Goal: Task Accomplishment & Management: Manage account settings

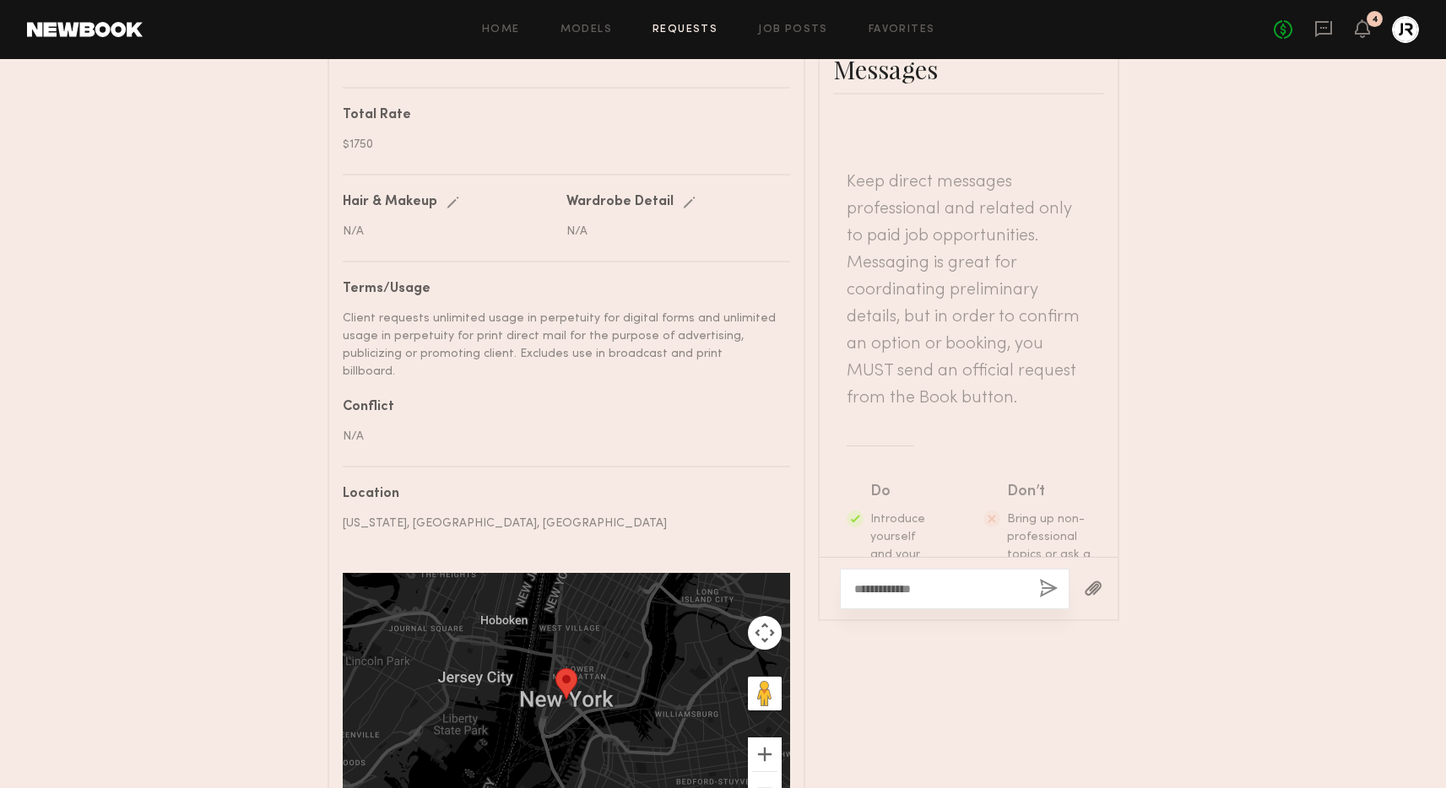
scroll to position [193, 0]
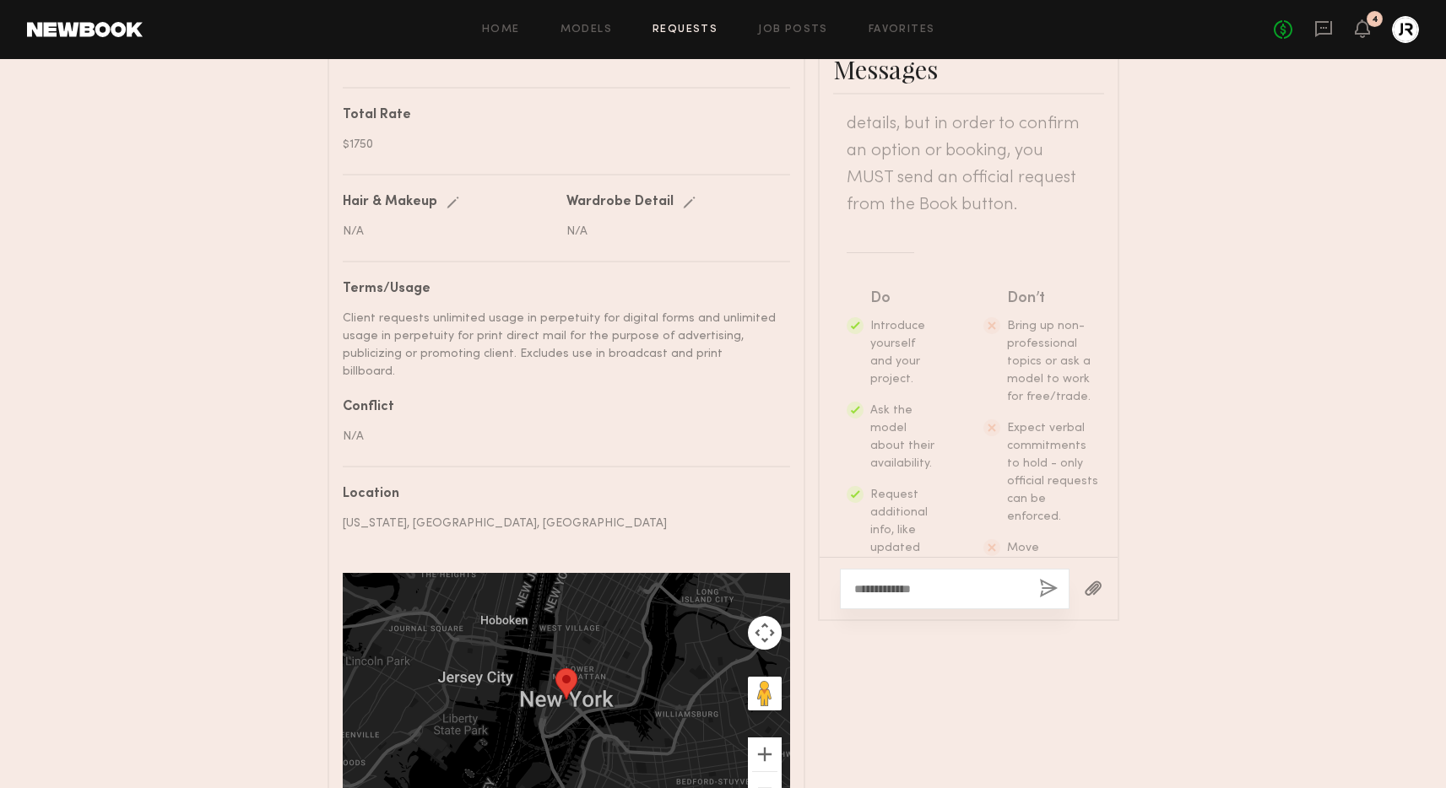
click at [1203, 426] on div "Send request Model response Review hours worked Pay model Booking Request [PERS…" at bounding box center [723, 31] width 1446 height 1620
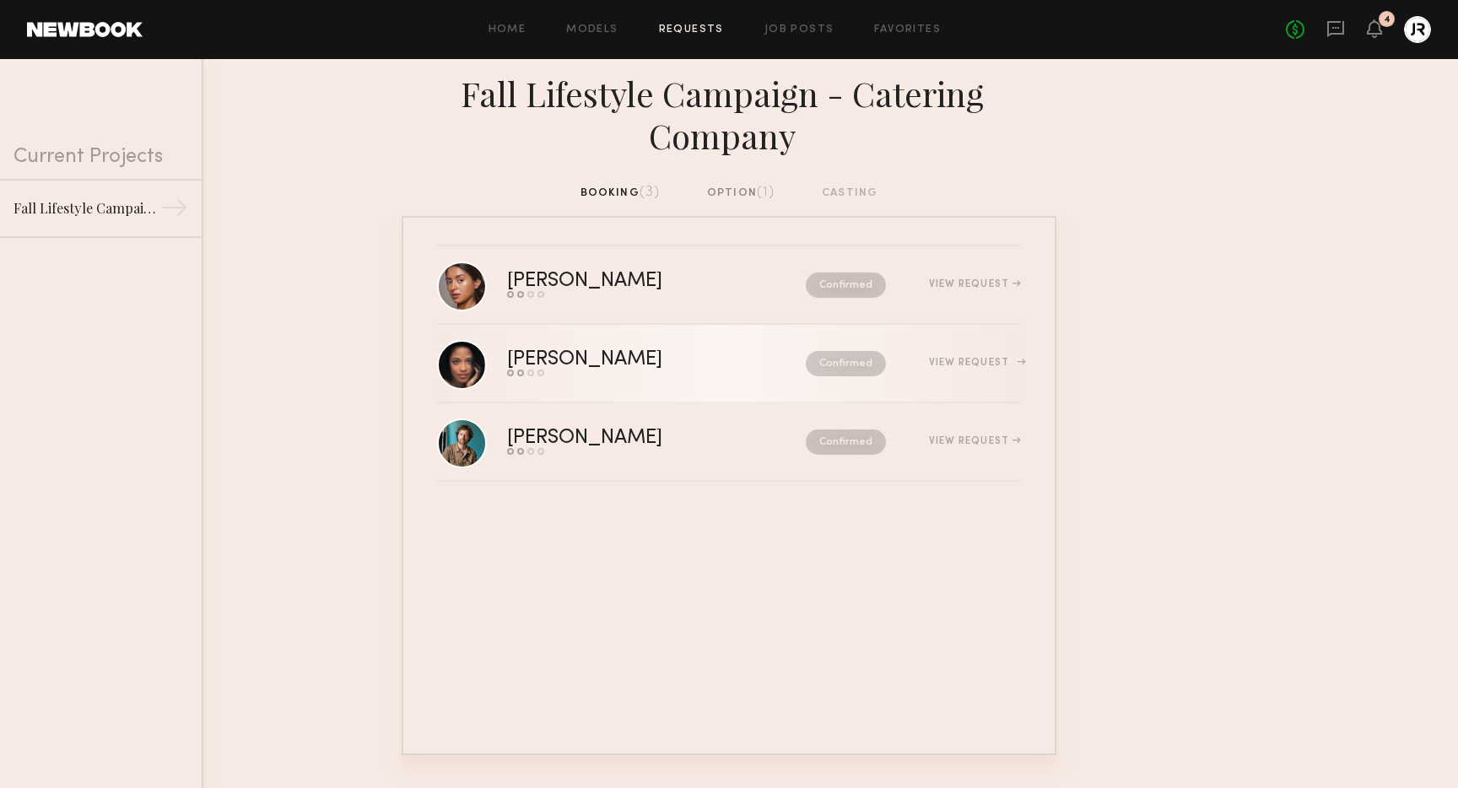
click at [940, 357] on div "View Request" at bounding box center [953, 363] width 135 height 13
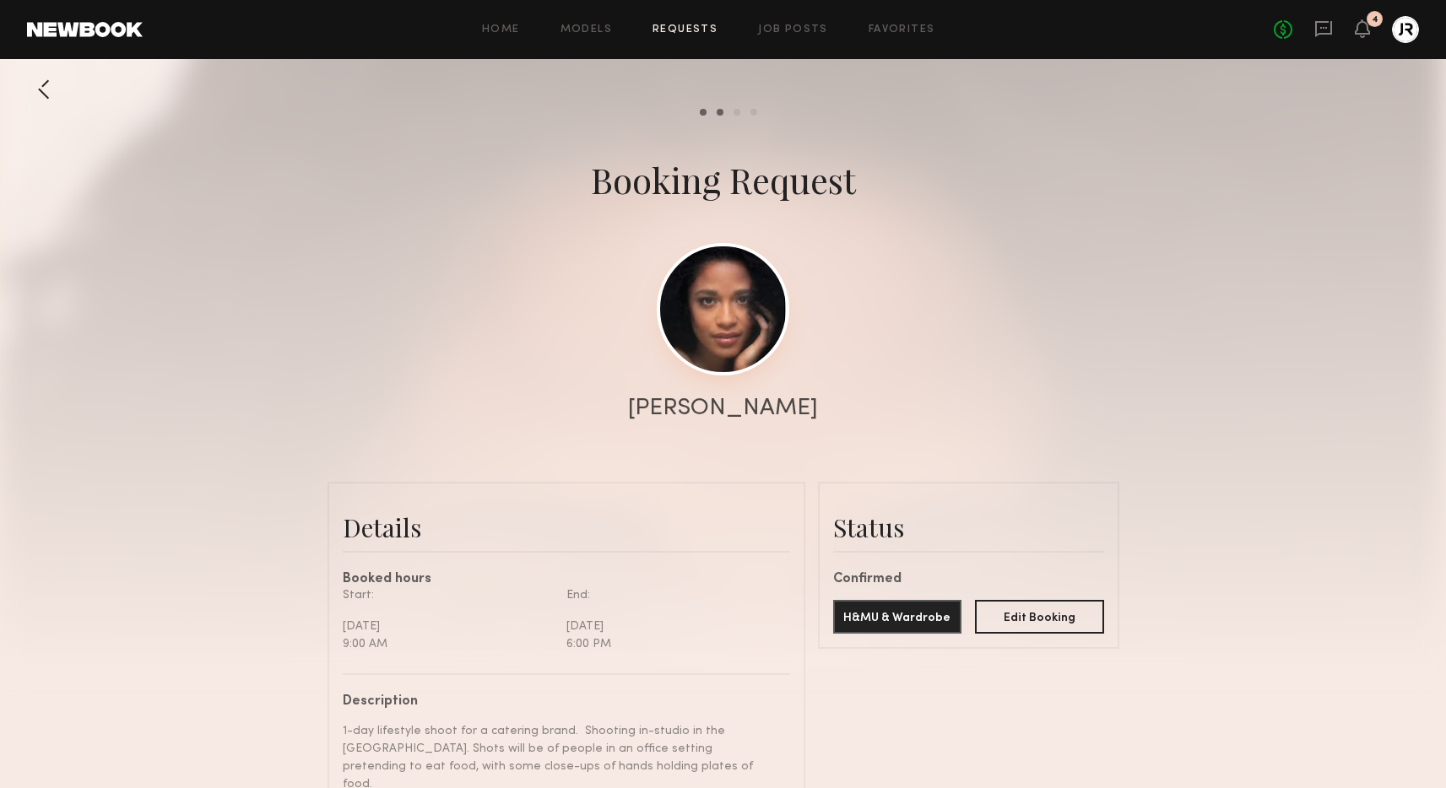
click at [735, 273] on link at bounding box center [723, 309] width 133 height 133
click at [38, 89] on div at bounding box center [44, 90] width 34 height 34
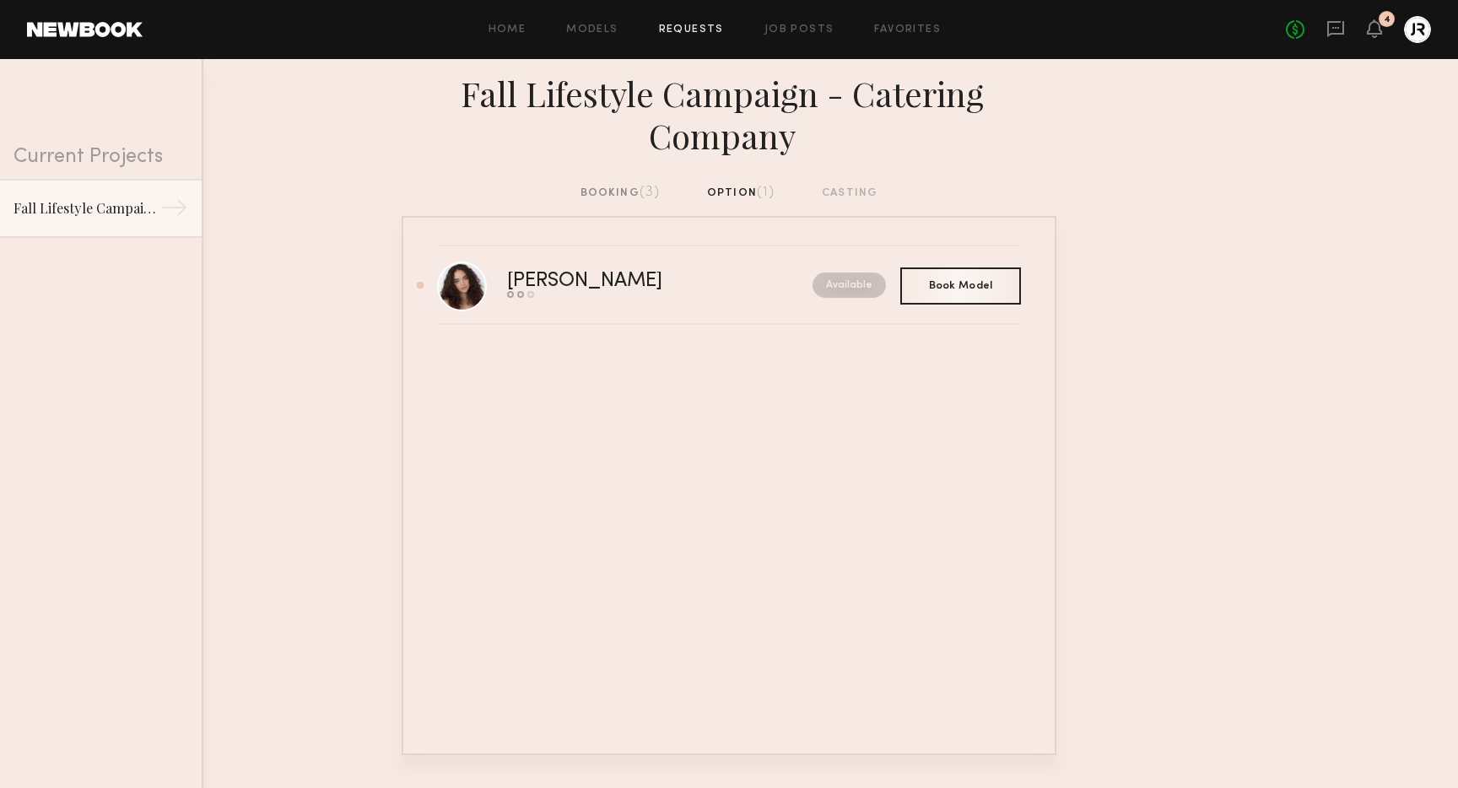
click at [606, 192] on div "booking (3)" at bounding box center [621, 193] width 80 height 19
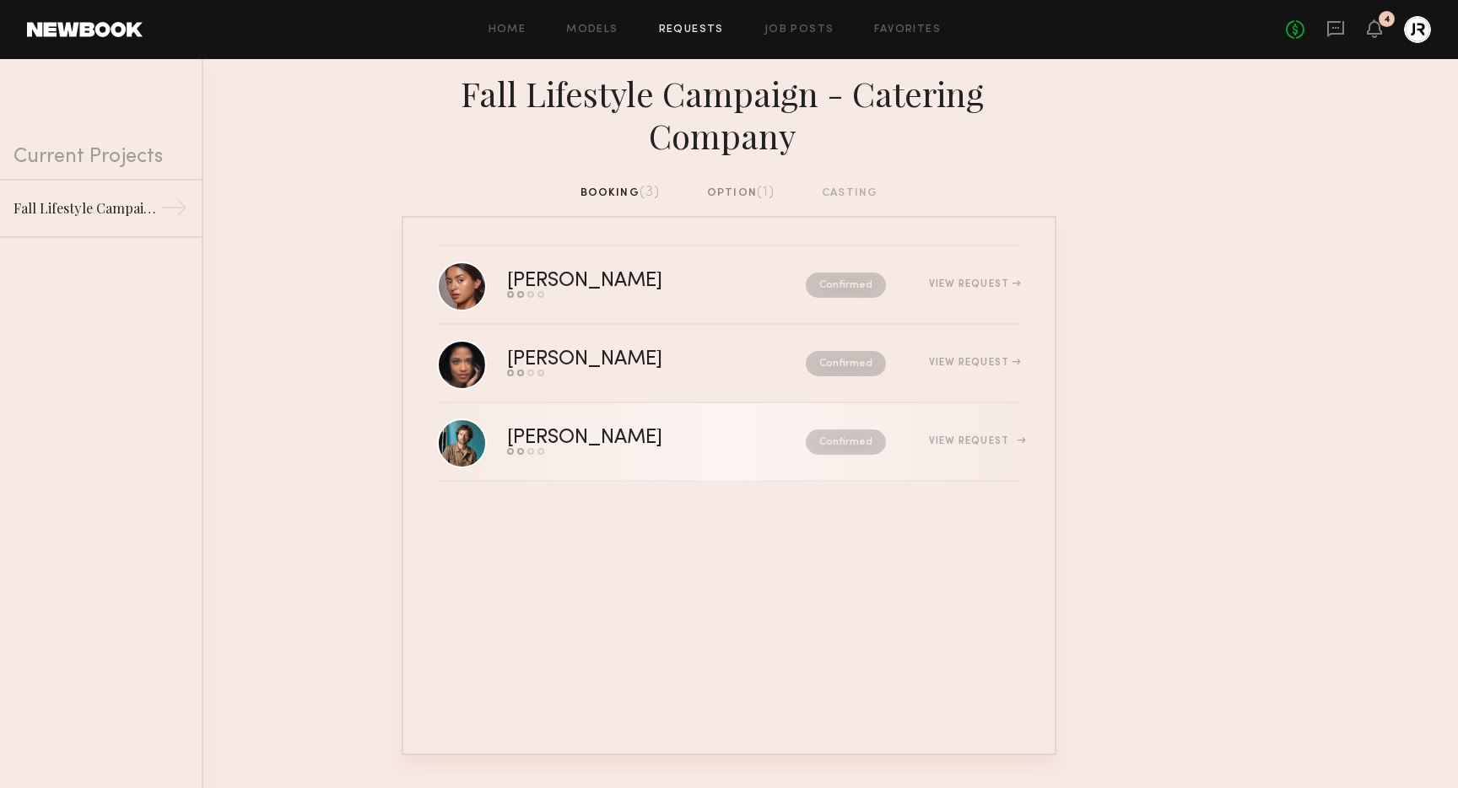
click at [955, 441] on div "View Request" at bounding box center [975, 441] width 92 height 10
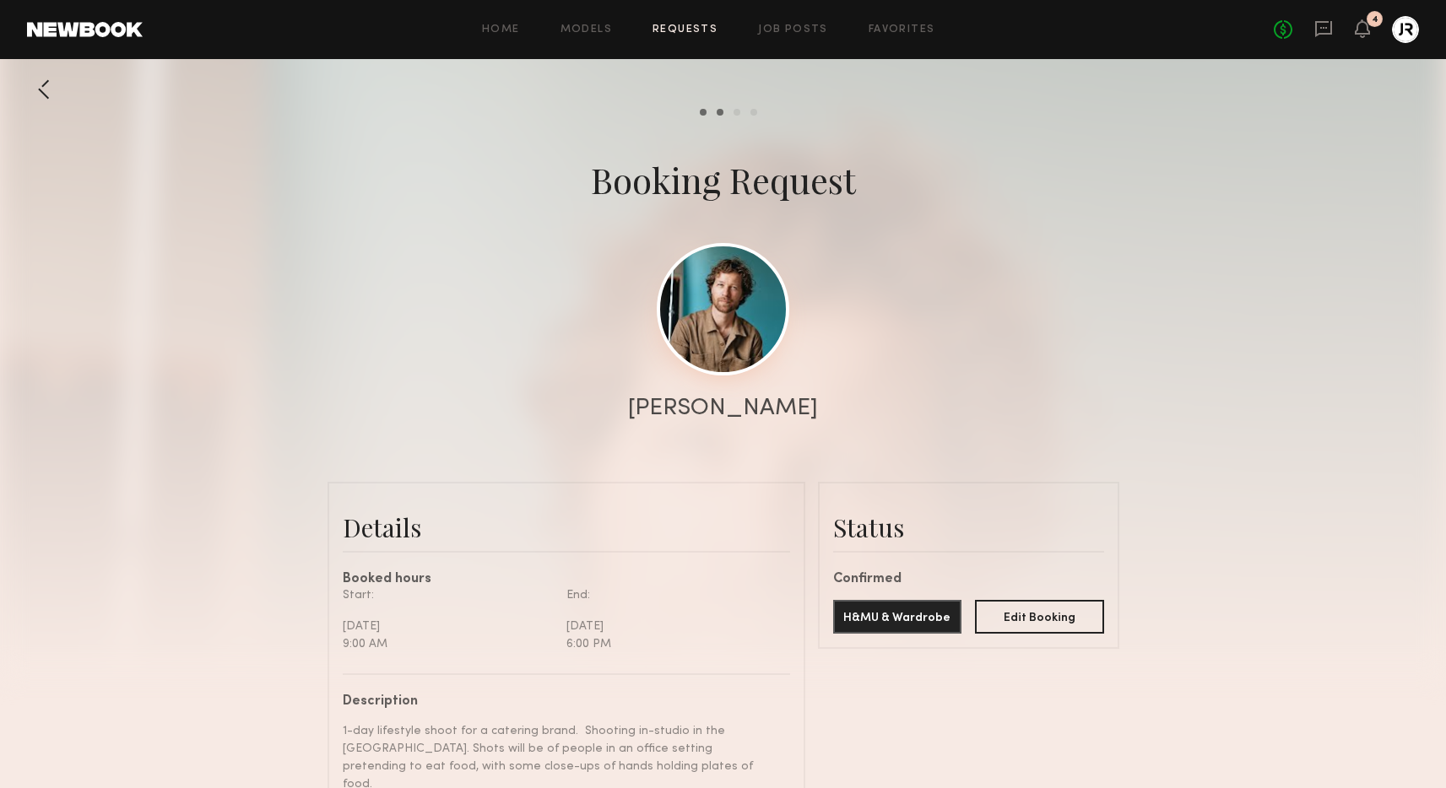
click at [715, 313] on link at bounding box center [723, 309] width 133 height 133
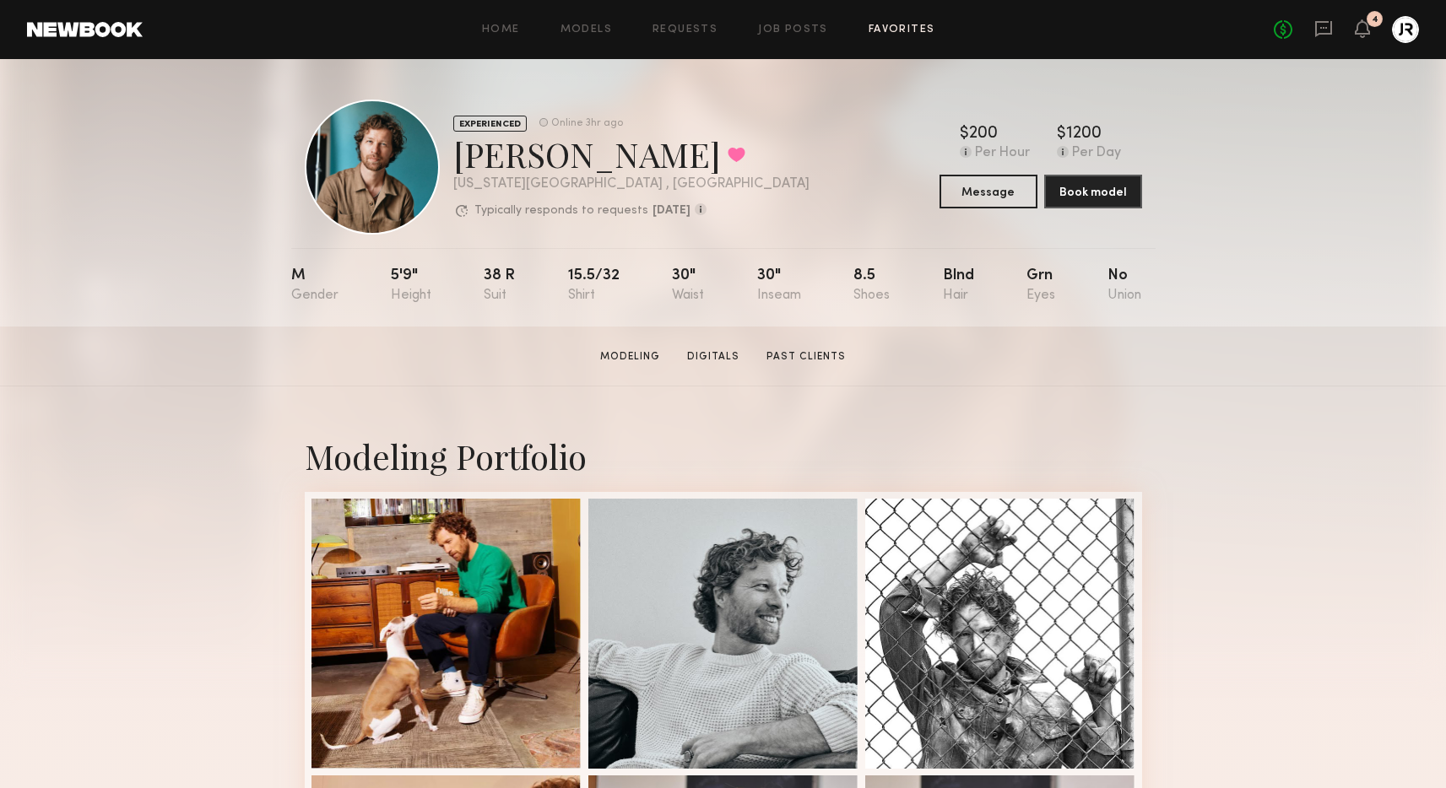
click at [883, 30] on link "Favorites" at bounding box center [901, 29] width 67 height 11
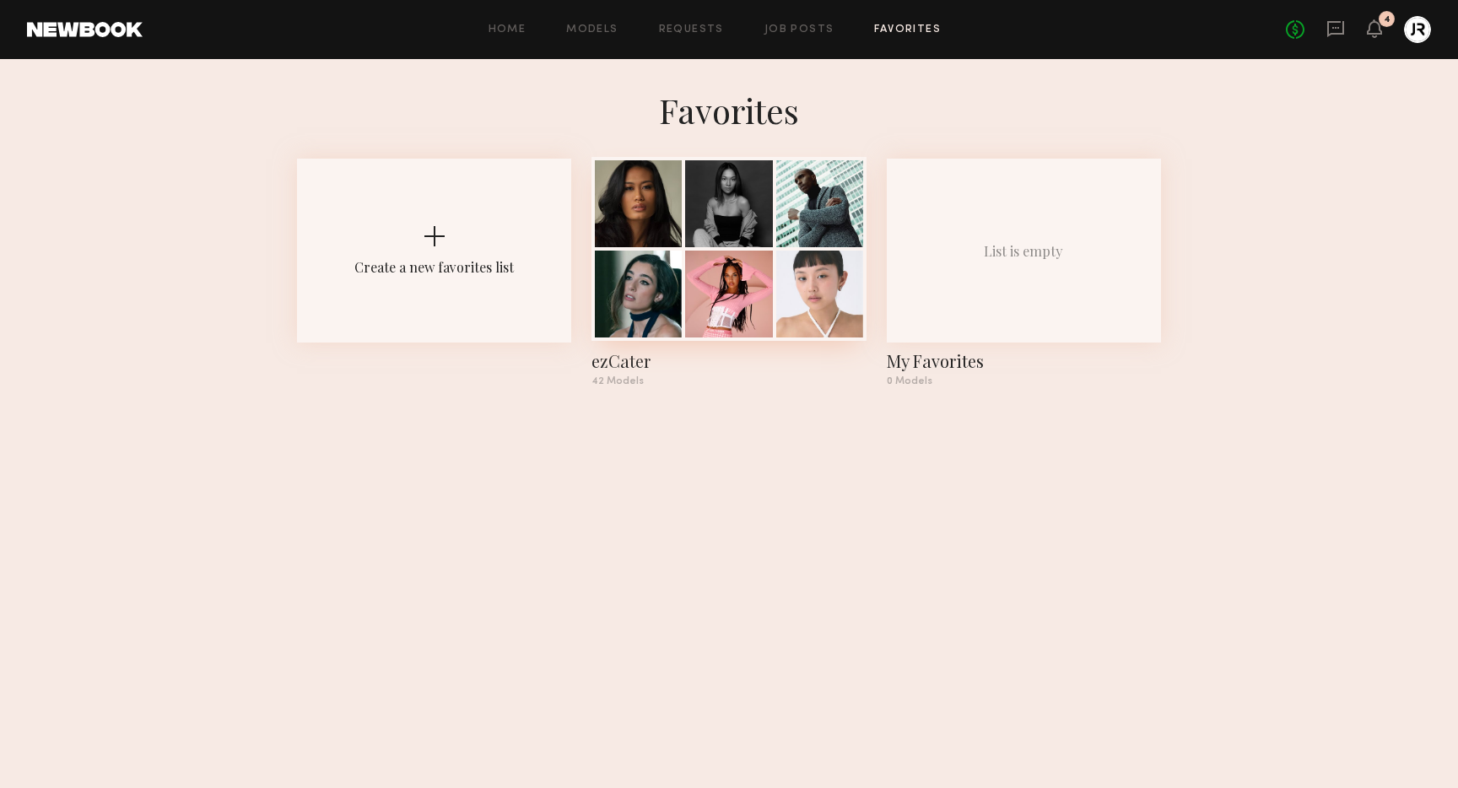
click at [705, 301] on div at bounding box center [728, 294] width 87 height 87
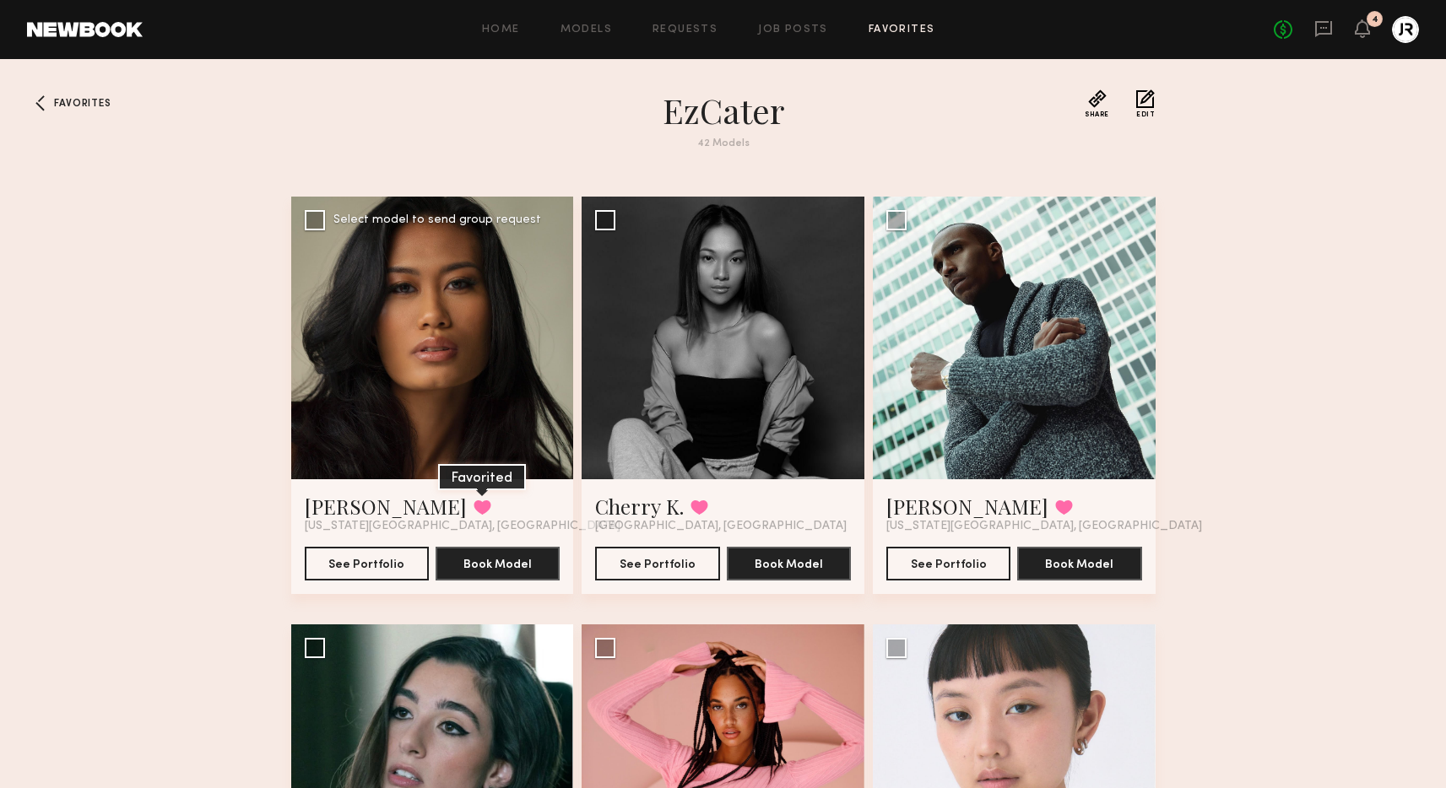
click at [473, 500] on button at bounding box center [482, 507] width 18 height 15
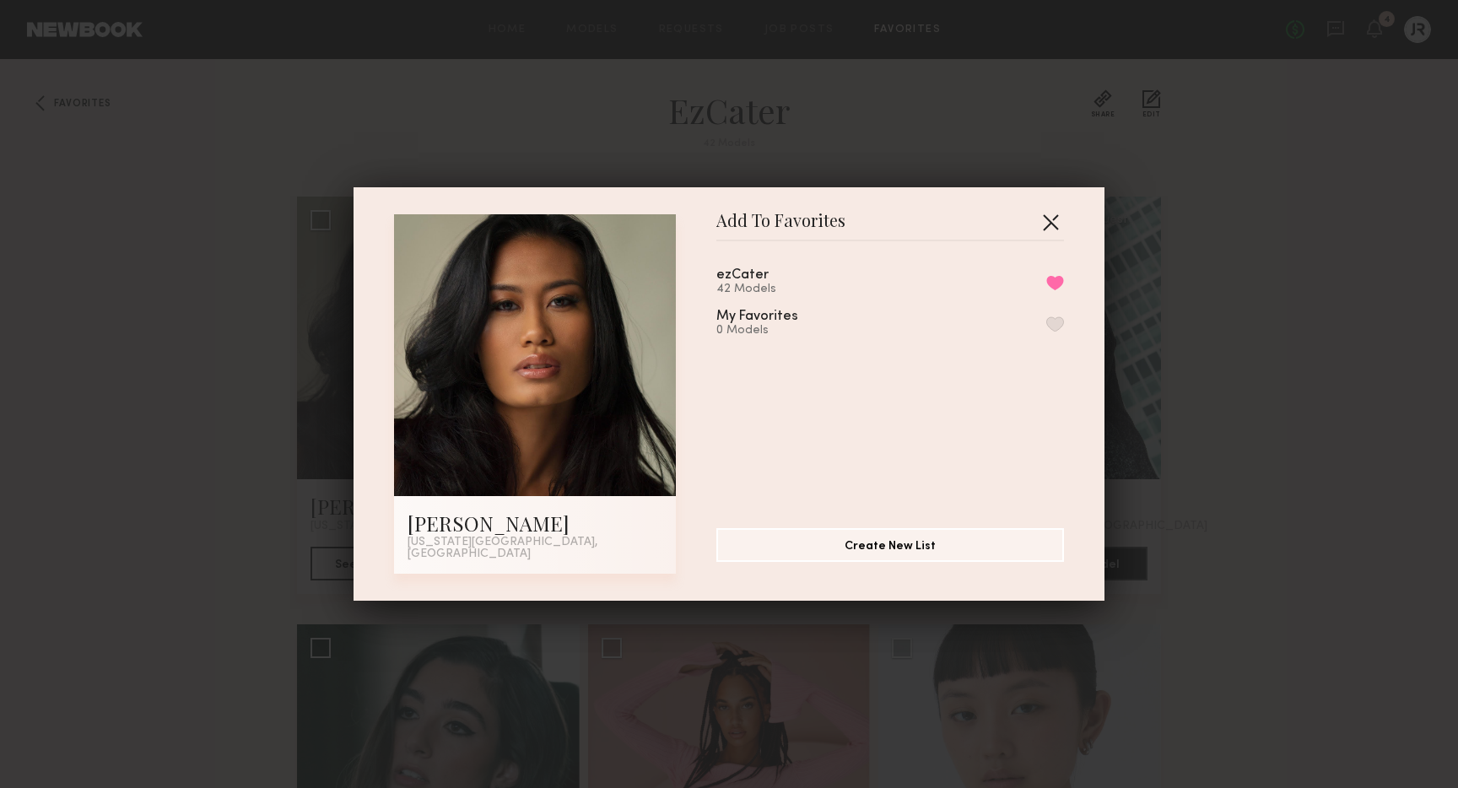
click at [1047, 224] on button "button" at bounding box center [1050, 221] width 27 height 27
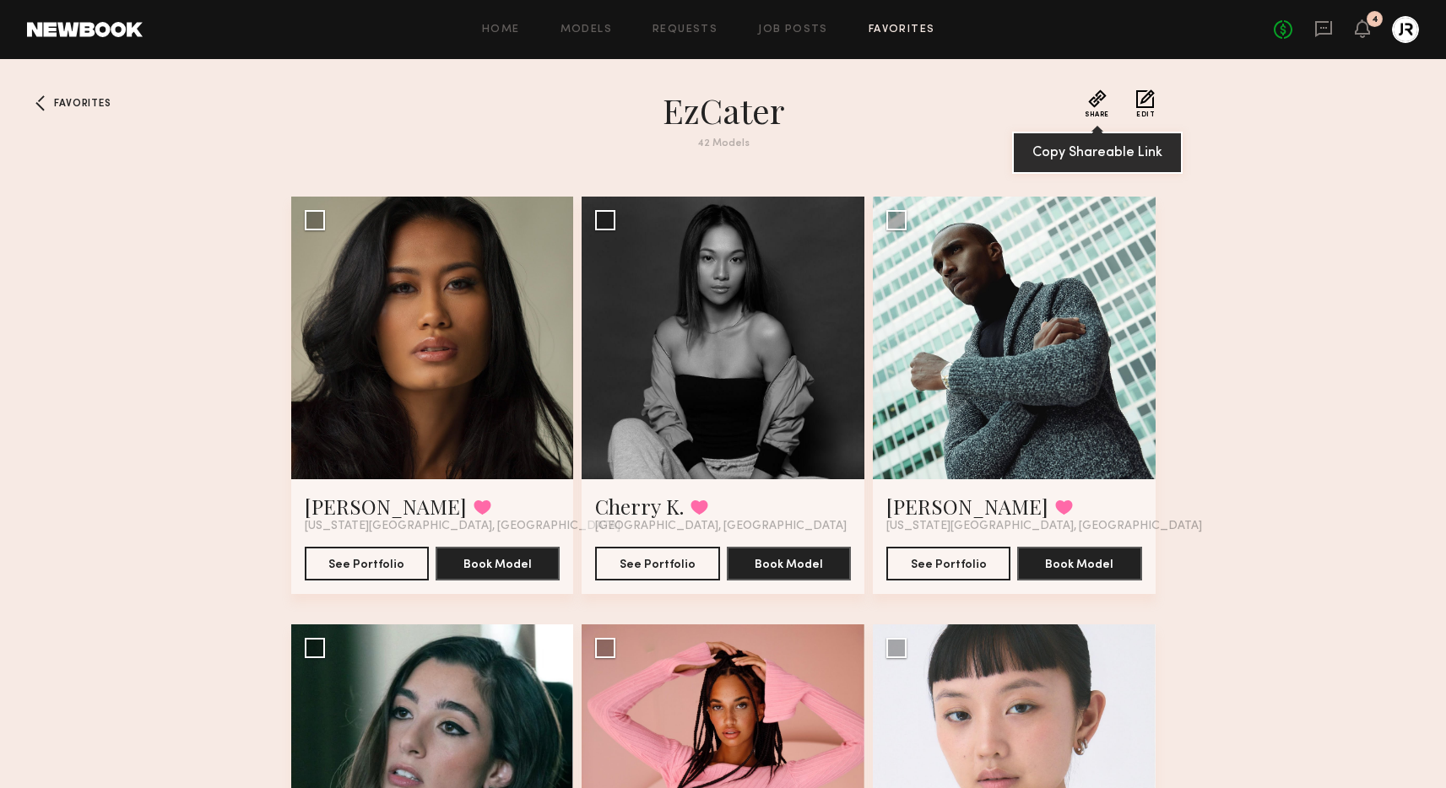
click at [1094, 96] on button "Share" at bounding box center [1096, 103] width 24 height 29
